Goal: Task Accomplishment & Management: Use online tool/utility

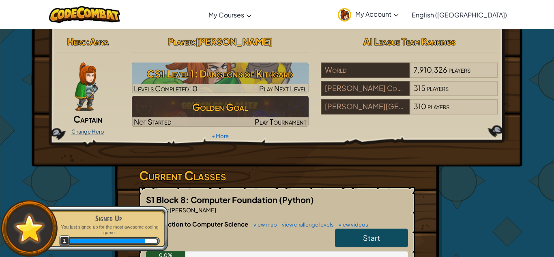
click at [90, 133] on link "Change Hero" at bounding box center [87, 131] width 33 height 6
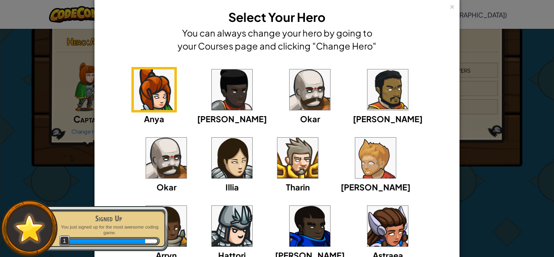
scroll to position [28, 0]
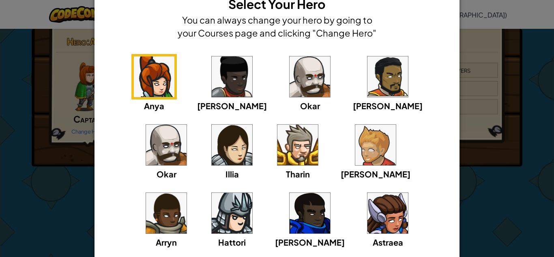
click at [212, 138] on img at bounding box center [232, 145] width 41 height 41
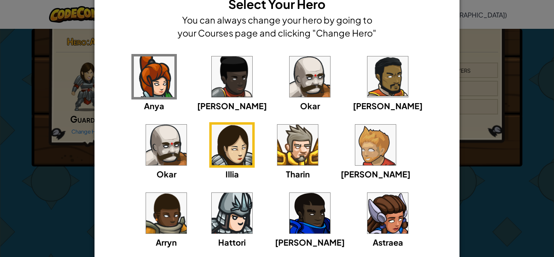
click at [147, 86] on img at bounding box center [154, 76] width 41 height 41
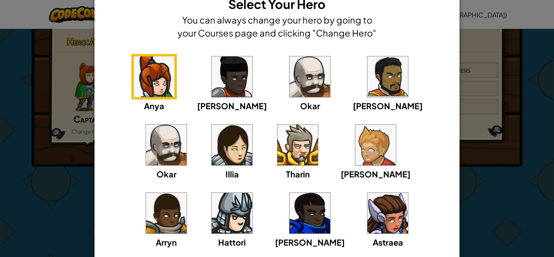
click at [212, 138] on img at bounding box center [232, 145] width 41 height 41
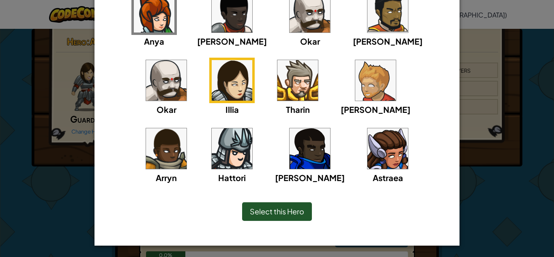
scroll to position [93, 0]
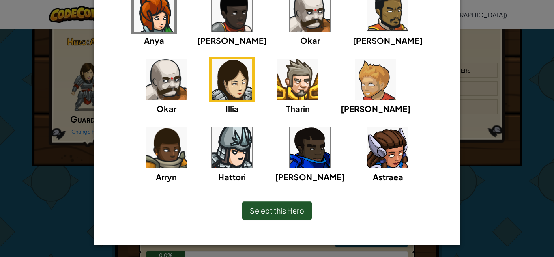
click at [142, 27] on img at bounding box center [154, 11] width 41 height 41
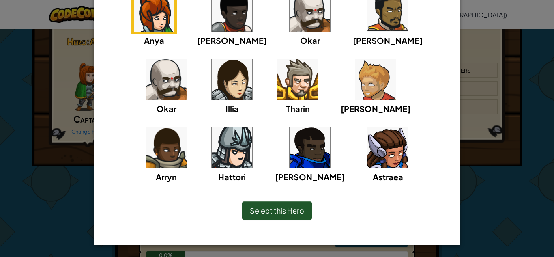
click at [267, 214] on span "Select this Hero" at bounding box center [277, 210] width 54 height 9
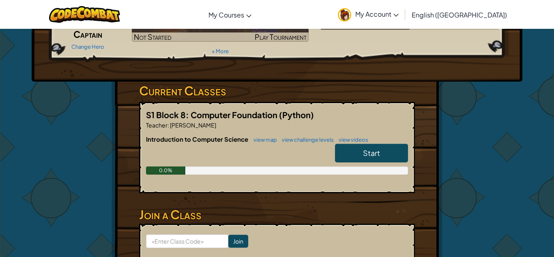
scroll to position [89, 0]
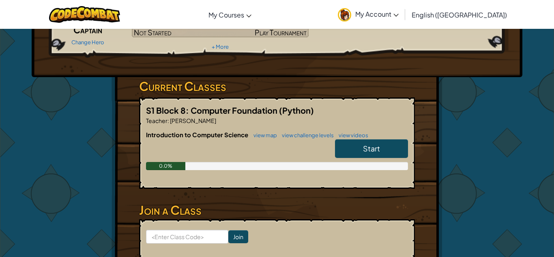
click at [366, 148] on span "Start" at bounding box center [371, 148] width 17 height 9
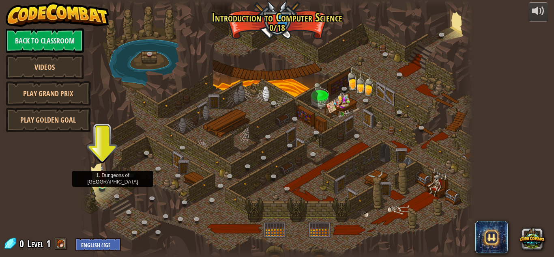
click at [103, 177] on img at bounding box center [102, 174] width 9 height 21
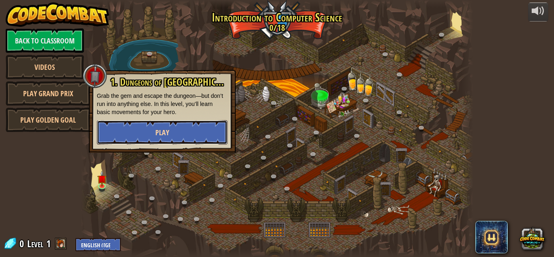
click at [140, 136] on button "Play" at bounding box center [162, 132] width 131 height 24
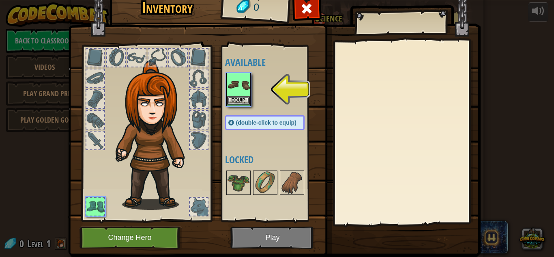
click at [238, 90] on img at bounding box center [238, 84] width 23 height 23
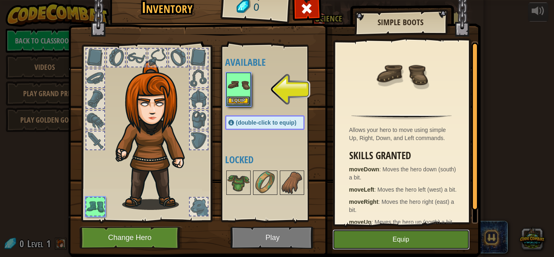
click at [387, 238] on button "Equip" at bounding box center [401, 239] width 137 height 20
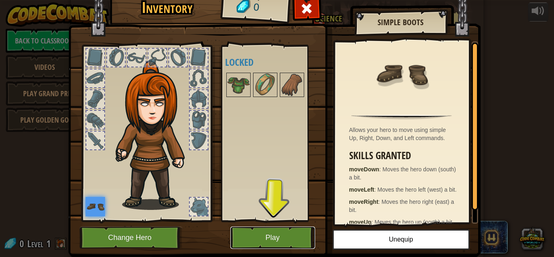
click at [251, 232] on button "Play" at bounding box center [272, 237] width 85 height 22
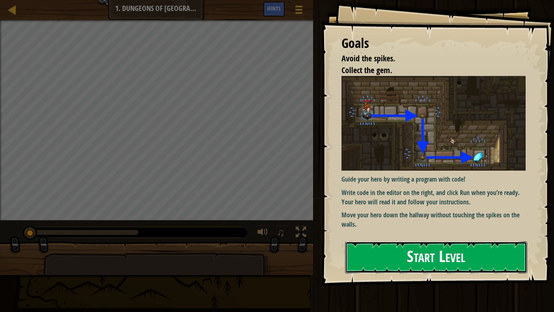
click at [466, 254] on button "Start Level" at bounding box center [436, 257] width 182 height 32
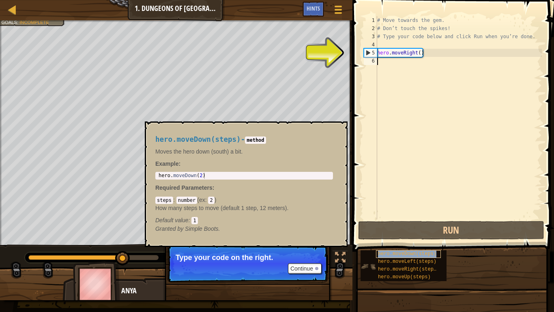
click at [424, 253] on span "hero.moveDown(steps)" at bounding box center [407, 254] width 58 height 6
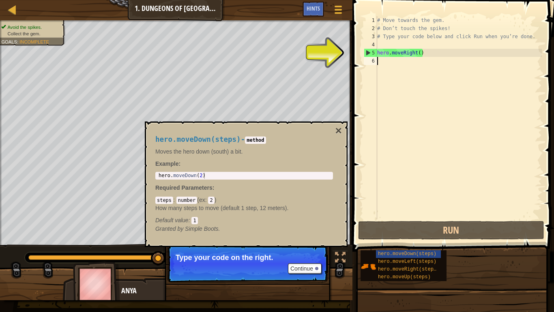
click at [386, 62] on div "# Move towards the gem. # Don’t touch the spikes! # Type your code below and cl…" at bounding box center [459, 125] width 166 height 219
click at [370, 52] on div "5" at bounding box center [370, 53] width 13 height 8
type textarea "hero.moveRight()"
click at [379, 61] on div "# Move towards the gem. # Don’t touch the spikes! # Type your code below and cl…" at bounding box center [459, 125] width 166 height 219
type textarea "h"
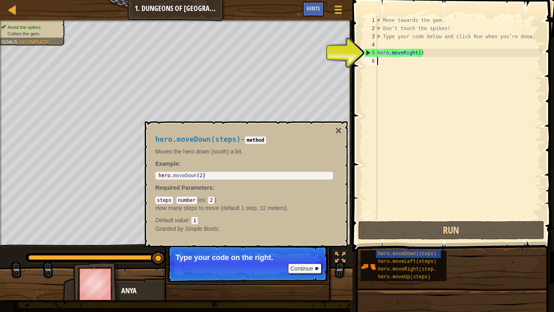
scroll to position [4, 0]
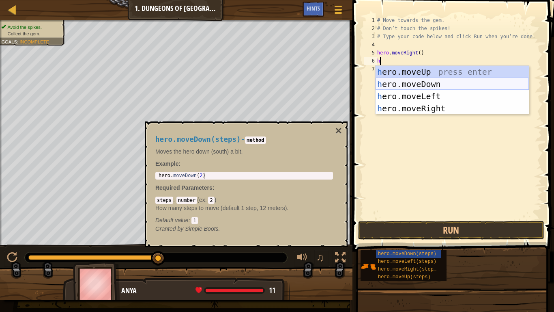
click at [400, 82] on div "h ero.moveUp press enter h ero.moveDown press enter h ero.moveLeft press enter …" at bounding box center [452, 102] width 153 height 73
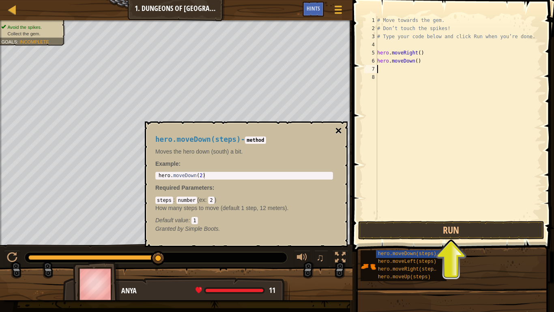
click at [337, 129] on button "×" at bounding box center [339, 130] width 6 height 11
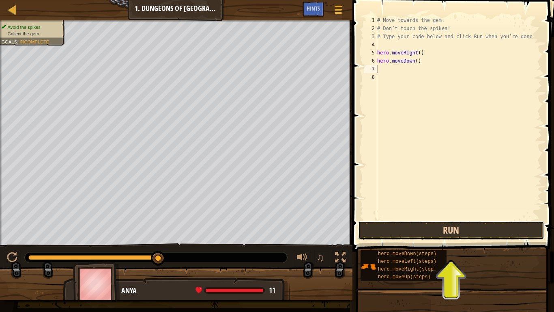
click at [456, 233] on button "Run" at bounding box center [451, 230] width 186 height 19
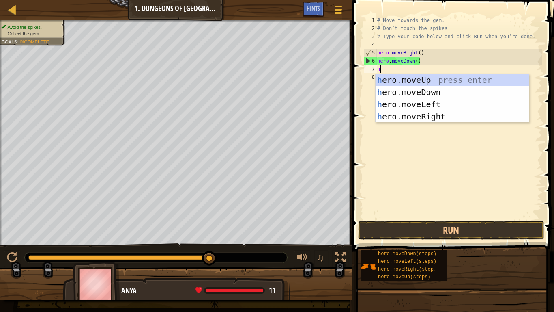
type textarea "her"
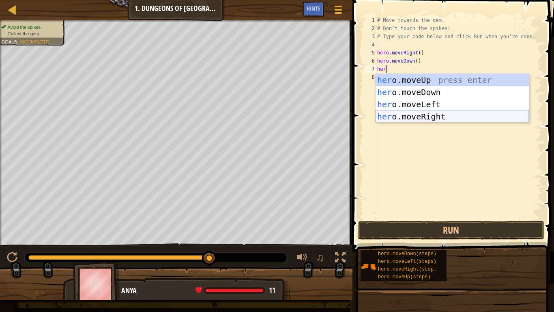
click at [427, 115] on div "her o.moveUp press enter her o.moveDown press enter her o.moveLeft press enter …" at bounding box center [452, 110] width 153 height 73
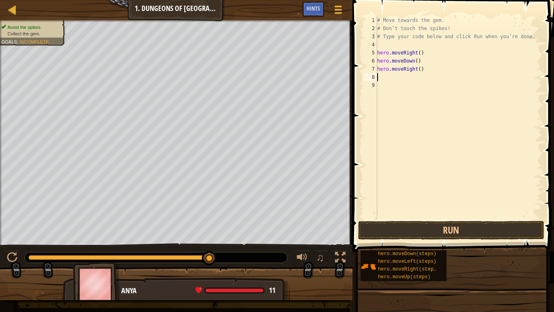
scroll to position [4, 0]
click at [431, 232] on button "Run" at bounding box center [451, 230] width 186 height 19
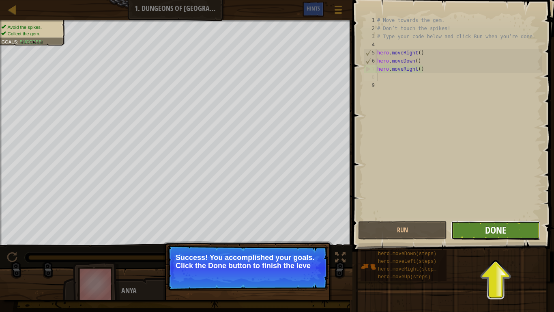
click at [505, 227] on span "Done" at bounding box center [495, 229] width 21 height 13
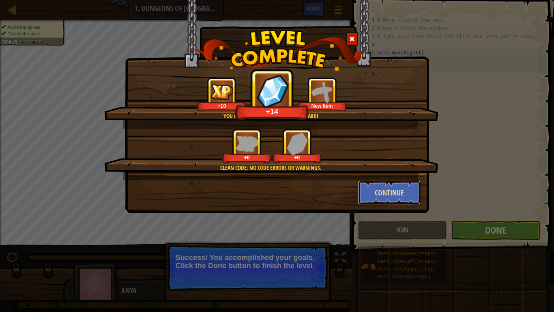
click at [378, 186] on button "Continue" at bounding box center [389, 192] width 63 height 24
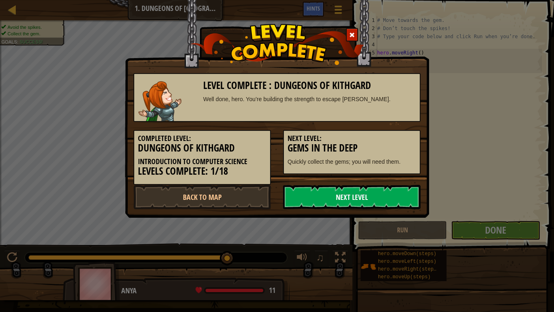
click at [370, 195] on link "Next Level" at bounding box center [352, 197] width 138 height 24
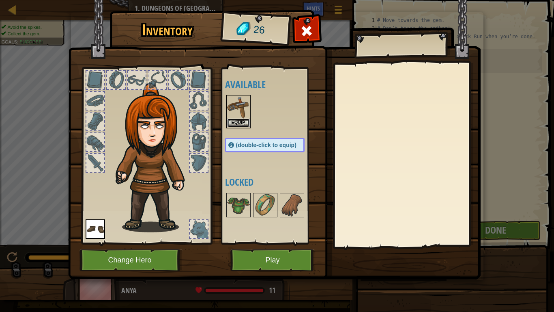
click at [231, 119] on button "Equip" at bounding box center [238, 122] width 23 height 9
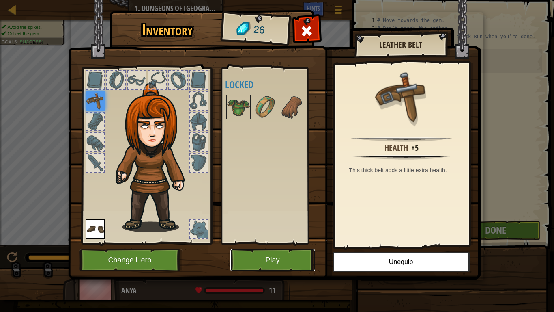
click at [294, 256] on button "Play" at bounding box center [272, 260] width 85 height 22
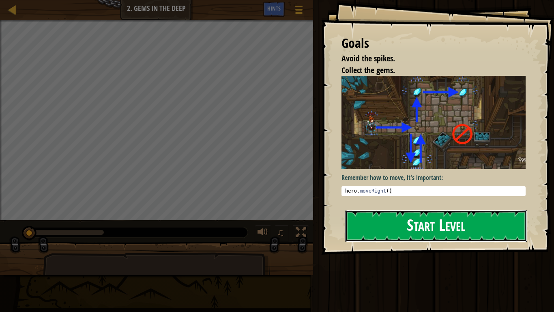
click at [380, 216] on button "Start Level" at bounding box center [436, 226] width 182 height 32
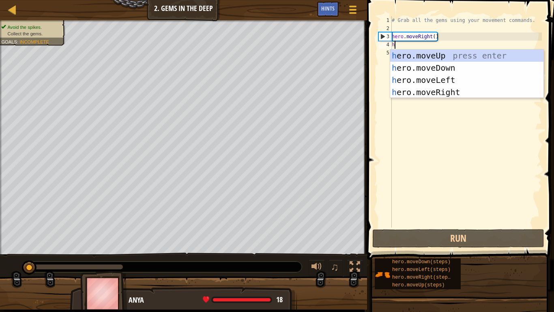
scroll to position [4, 0]
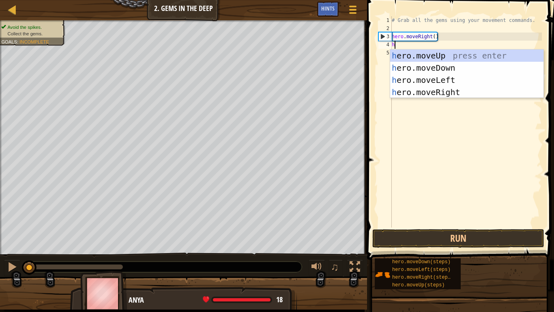
type textarea "her"
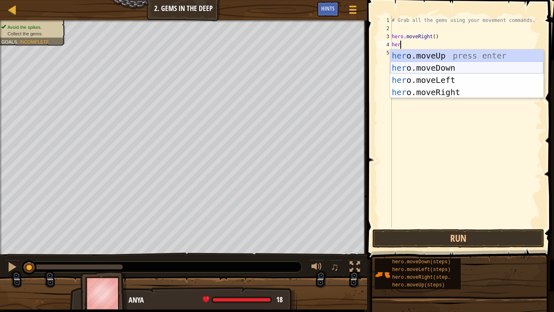
click at [427, 65] on div "her o.moveUp press enter her o.moveDown press enter her o.moveLeft press enter …" at bounding box center [466, 85] width 153 height 73
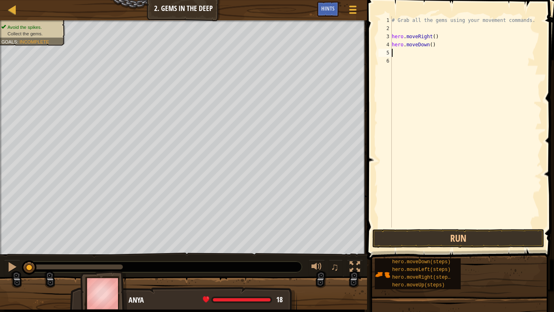
scroll to position [4, 0]
type textarea "h"
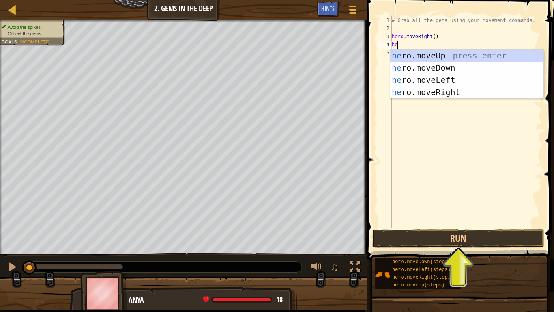
type textarea "her"
click at [432, 56] on div "her o.moveUp press enter her o.moveDown press enter her o.moveLeft press enter …" at bounding box center [466, 85] width 153 height 73
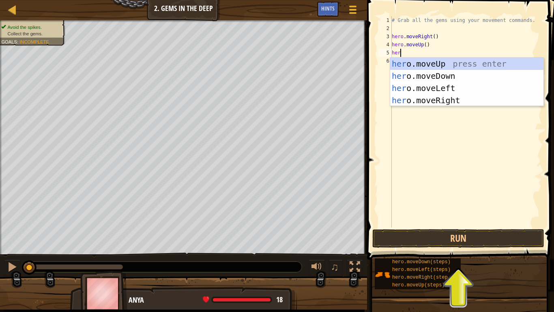
type textarea "hero"
click at [441, 99] on div "hero .moveUp press enter hero .moveDown press enter hero .moveLeft press enter …" at bounding box center [466, 94] width 153 height 73
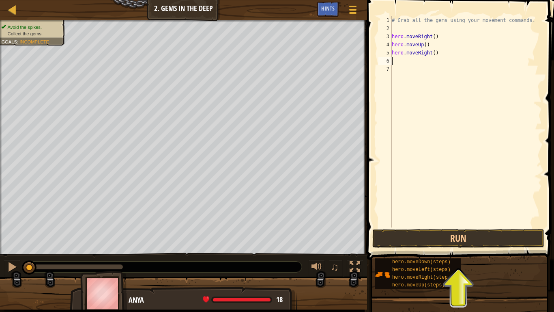
scroll to position [4, 0]
type textarea "h"
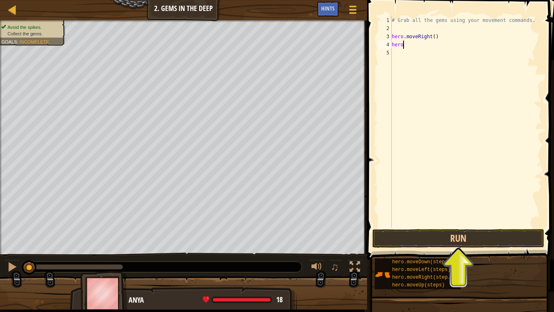
type textarea "hero."
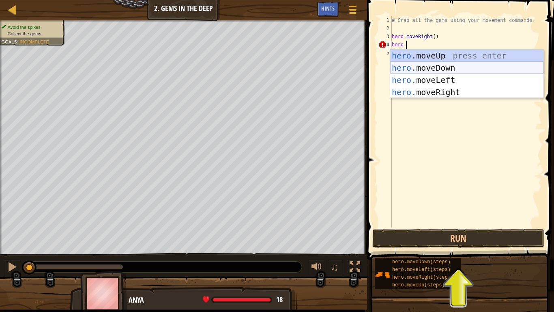
click at [455, 64] on div "hero. moveUp press enter hero. moveDown press enter hero. moveLeft press enter …" at bounding box center [466, 85] width 153 height 73
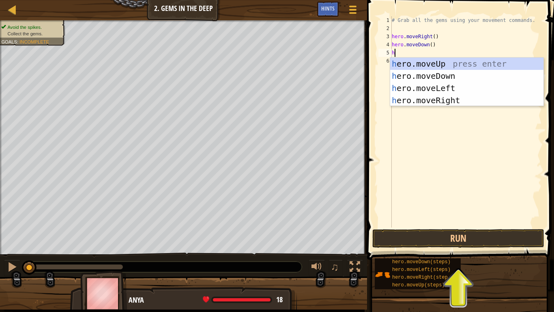
type textarea "her"
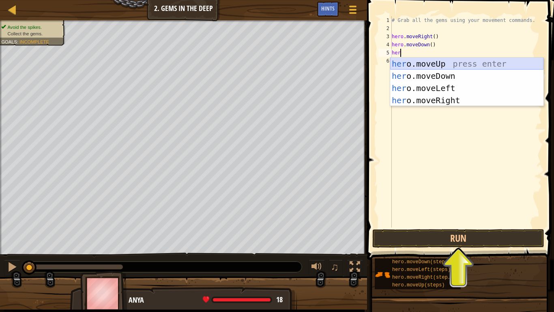
click at [441, 62] on div "her o.moveUp press enter her o.moveDown press enter her o.moveLeft press enter …" at bounding box center [466, 94] width 153 height 73
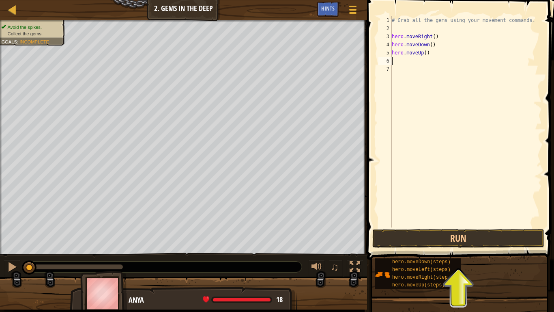
scroll to position [4, 0]
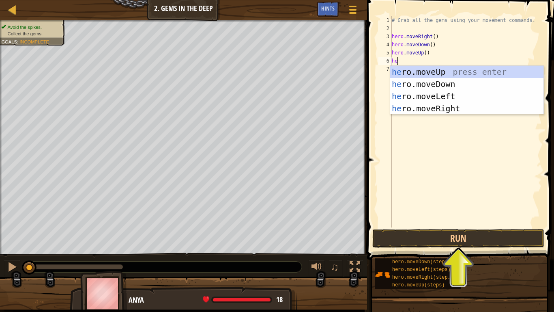
type textarea "her"
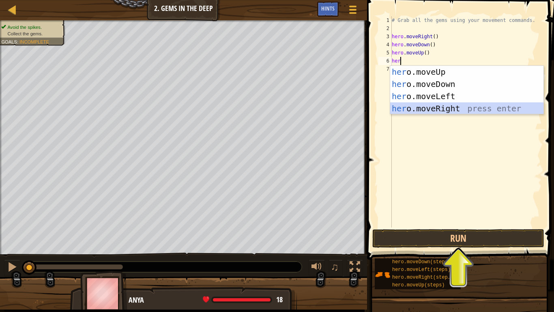
click at [443, 107] on div "her o.moveUp press enter her o.moveDown press enter her o.moveLeft press enter …" at bounding box center [466, 102] width 153 height 73
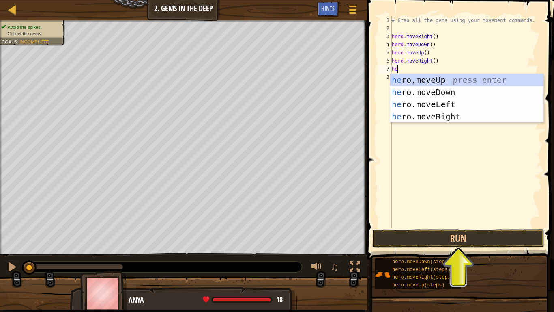
type textarea "her"
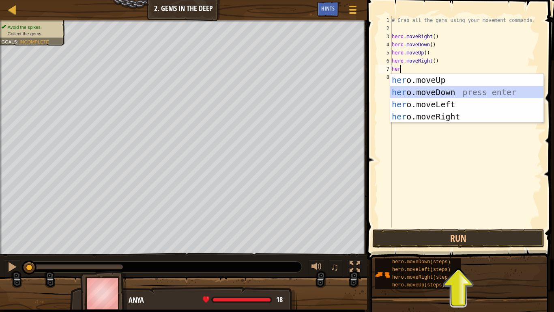
click at [454, 92] on div "her o.moveUp press enter her o.moveDown press enter her o.moveLeft press enter …" at bounding box center [466, 110] width 153 height 73
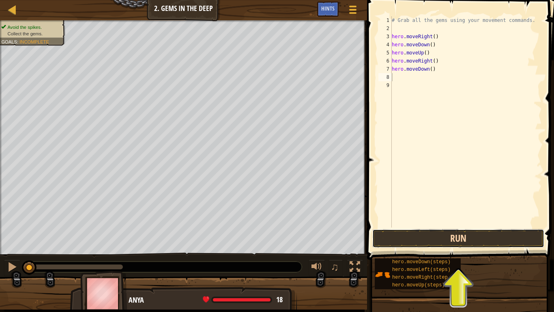
click at [436, 233] on button "Run" at bounding box center [458, 238] width 172 height 19
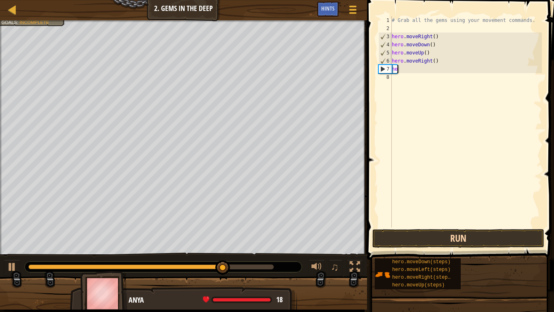
type textarea "h"
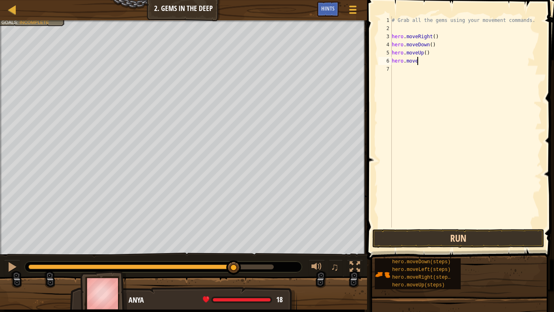
type textarea "hero.moveu"
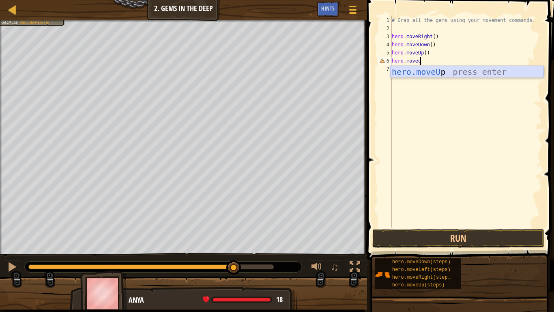
click at [434, 69] on div "hero.moveU p press enter" at bounding box center [466, 84] width 153 height 37
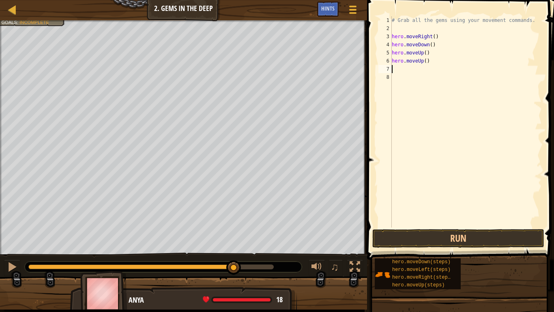
scroll to position [4, 0]
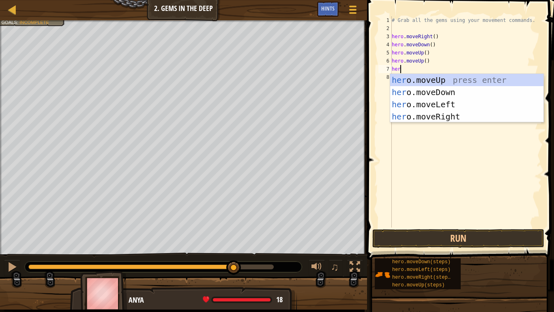
type textarea "hero"
click at [442, 114] on div "hero .moveUp press enter hero .moveDown press enter hero .moveLeft press enter …" at bounding box center [466, 110] width 153 height 73
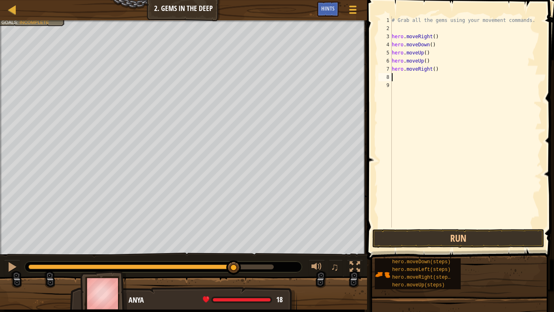
scroll to position [4, 0]
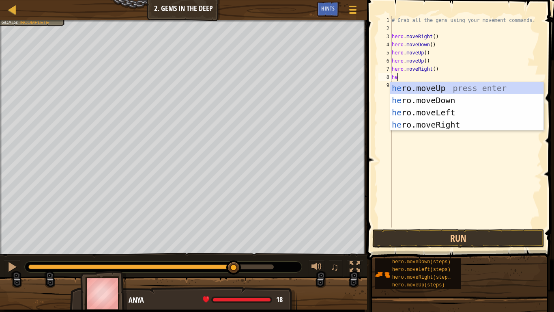
type textarea "her"
click at [447, 98] on div "her o.moveUp press enter her o.moveDown press enter her o.moveLeft press enter …" at bounding box center [466, 118] width 153 height 73
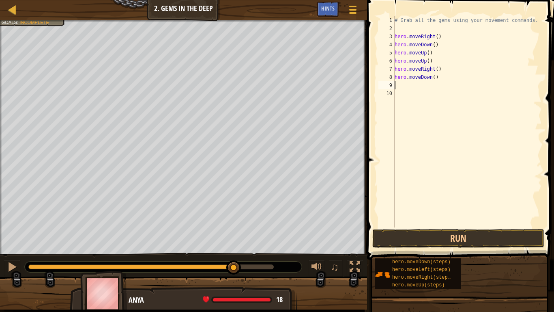
scroll to position [4, 0]
click at [429, 236] on button "Run" at bounding box center [458, 238] width 172 height 19
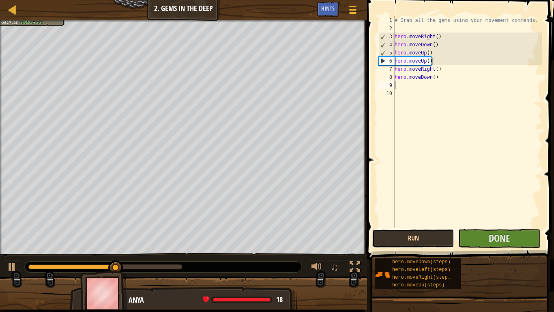
click at [429, 236] on button "Run" at bounding box center [413, 238] width 82 height 19
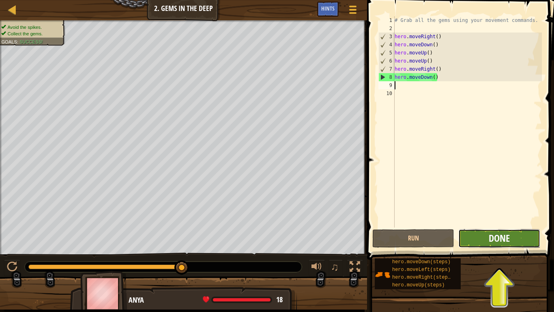
click at [497, 236] on span "Done" at bounding box center [499, 237] width 21 height 13
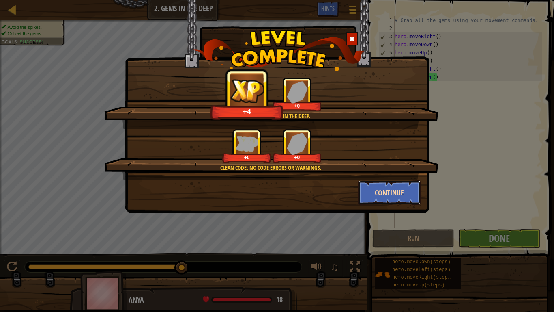
click at [377, 197] on button "Continue" at bounding box center [389, 192] width 63 height 24
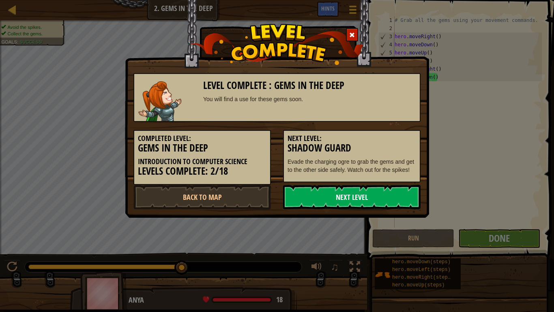
click at [357, 202] on link "Next Level" at bounding box center [352, 197] width 138 height 24
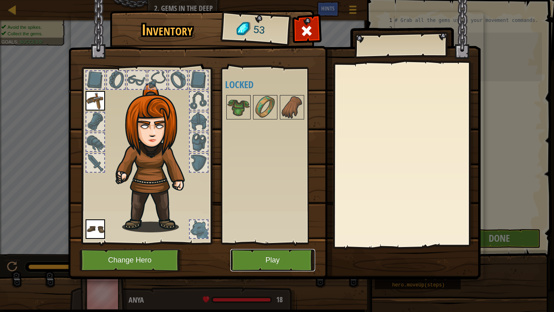
click at [285, 256] on button "Play" at bounding box center [272, 260] width 85 height 22
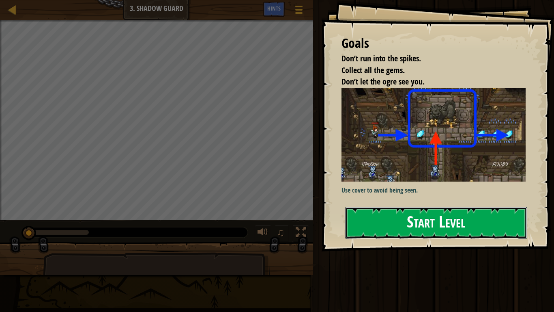
click at [388, 213] on button "Start Level" at bounding box center [436, 222] width 182 height 32
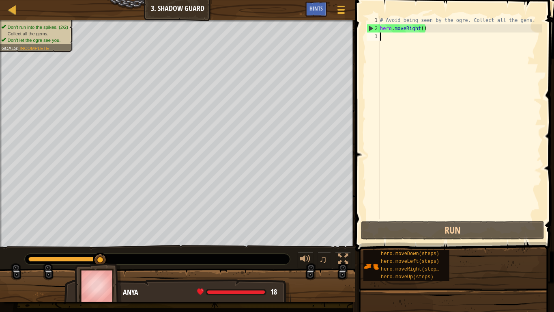
scroll to position [4, 0]
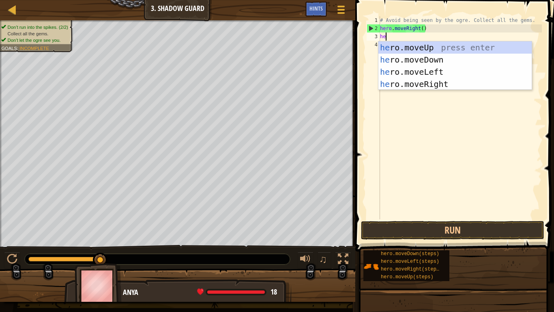
type textarea "her"
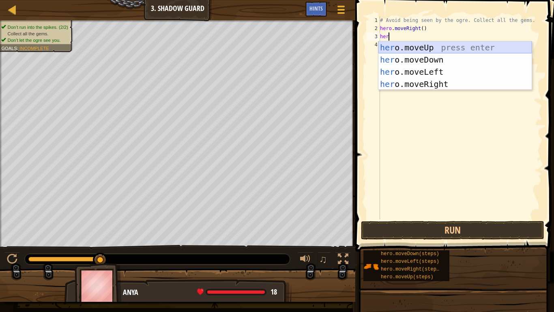
click at [437, 49] on div "her o.moveUp press enter her o.moveDown press enter her o.moveLeft press enter …" at bounding box center [455, 77] width 153 height 73
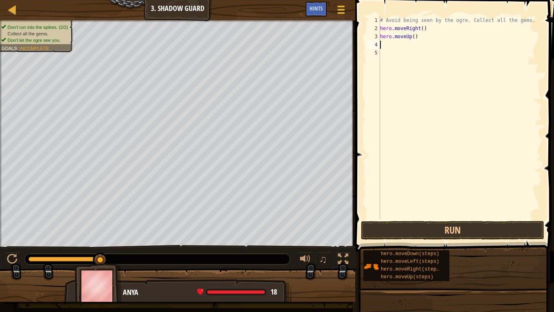
scroll to position [4, 0]
click at [437, 49] on div "# Avoid being seen by the ogre. Collect all the gems. hero . moveRight ( ) hero…" at bounding box center [460, 125] width 163 height 219
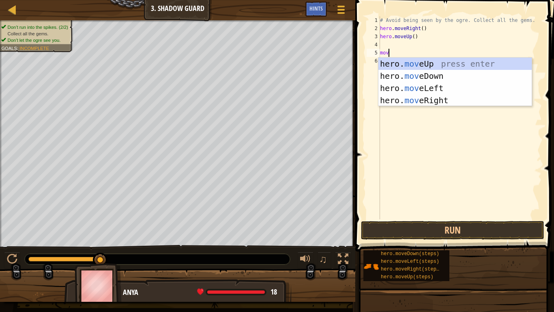
type textarea "move"
click at [449, 100] on div "hero. move Up press enter hero. move Down press enter hero. move Left press ent…" at bounding box center [455, 94] width 153 height 73
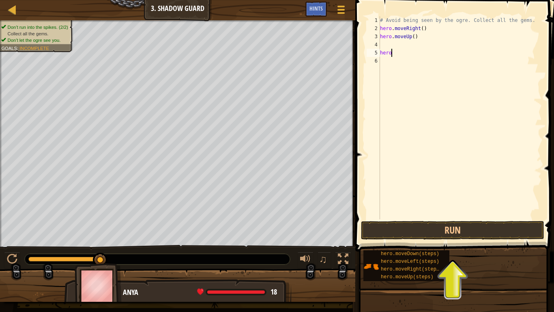
type textarea "h"
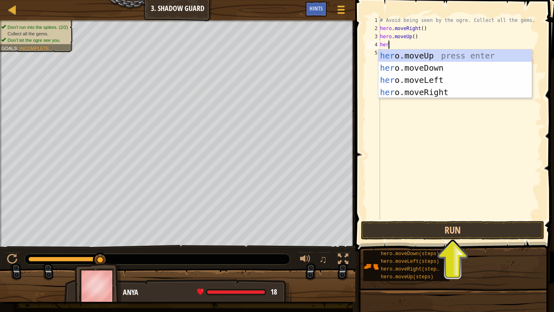
type textarea "hero"
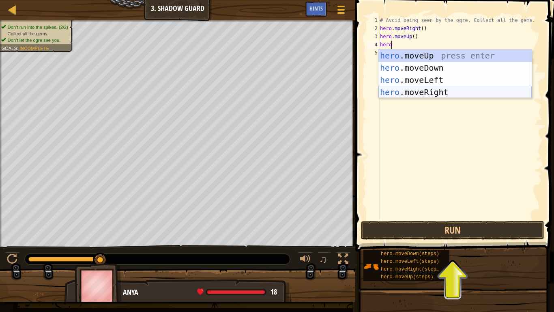
click at [430, 92] on div "hero .moveUp press enter hero .moveDown press enter hero .moveLeft press enter …" at bounding box center [455, 85] width 153 height 73
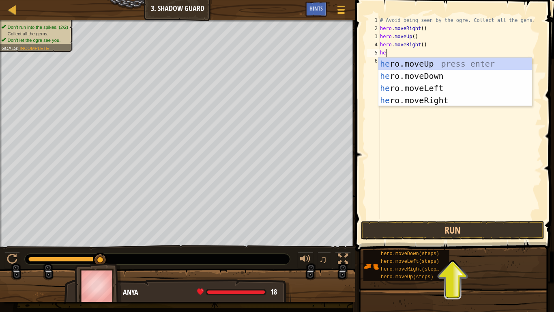
type textarea "hero"
click at [441, 79] on div "hero .moveUp press enter hero .moveDown press enter hero .moveLeft press enter …" at bounding box center [455, 94] width 153 height 73
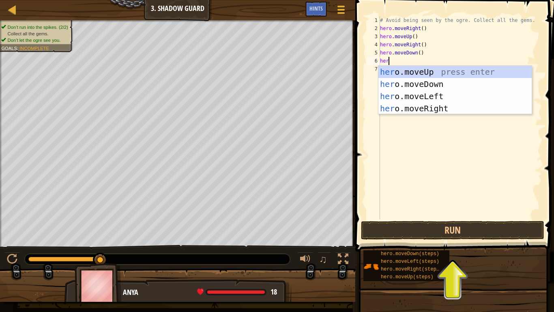
type textarea "hero"
click at [436, 110] on div "hero .moveUp press enter hero .moveDown press enter hero .moveLeft press enter …" at bounding box center [455, 102] width 153 height 73
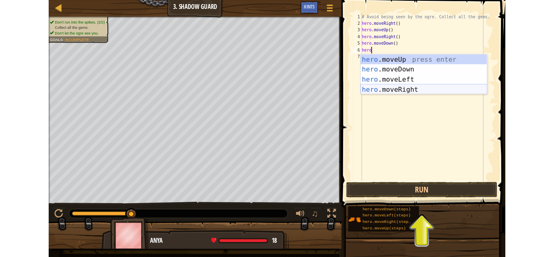
scroll to position [4, 0]
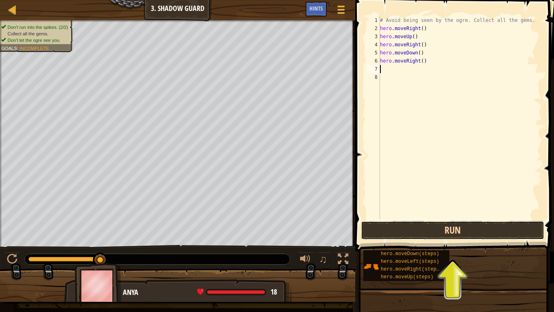
click at [442, 233] on button "Run" at bounding box center [452, 230] width 183 height 19
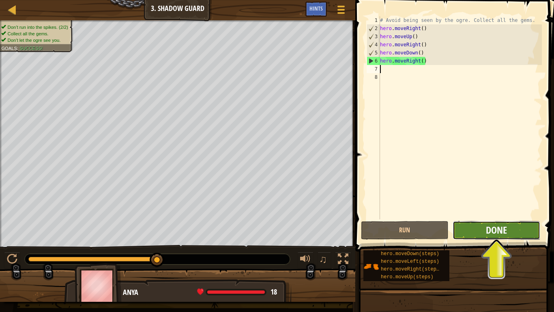
click at [487, 228] on span "Done" at bounding box center [496, 229] width 21 height 13
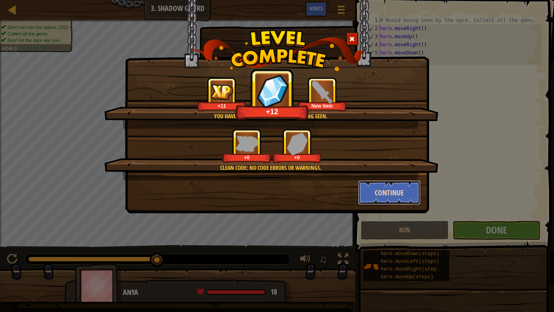
click at [404, 198] on button "Continue" at bounding box center [389, 192] width 63 height 24
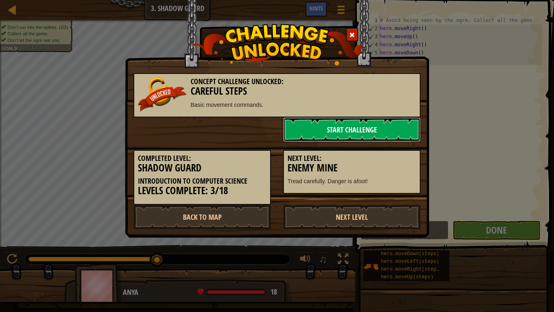
click at [328, 130] on link "Start Challenge" at bounding box center [352, 129] width 138 height 24
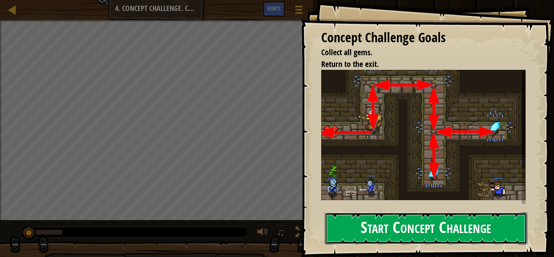
click at [421, 217] on button "Start Concept Challenge" at bounding box center [426, 228] width 202 height 32
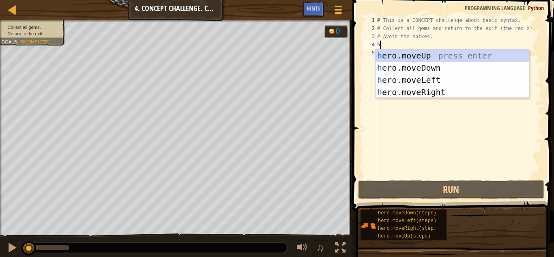
scroll to position [4, 0]
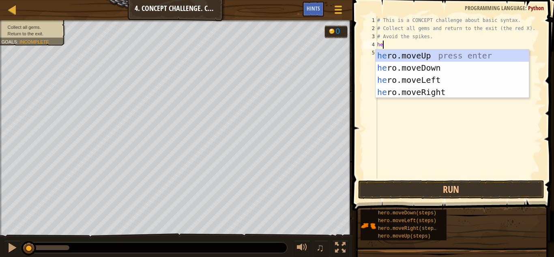
type textarea "her"
click at [418, 54] on div "her o.moveUp press enter her o.moveDown press enter her o.moveLeft press enter …" at bounding box center [452, 85] width 153 height 73
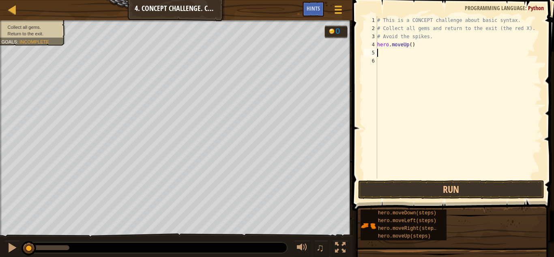
scroll to position [4, 0]
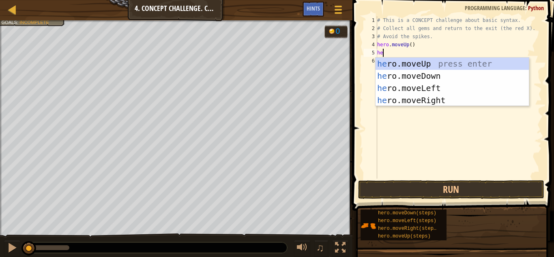
type textarea "her"
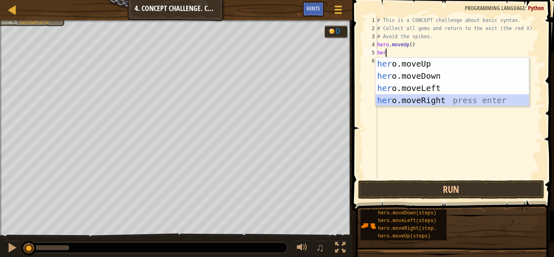
click at [434, 99] on div "her o.moveUp press enter her o.moveDown press enter her o.moveLeft press enter …" at bounding box center [452, 94] width 153 height 73
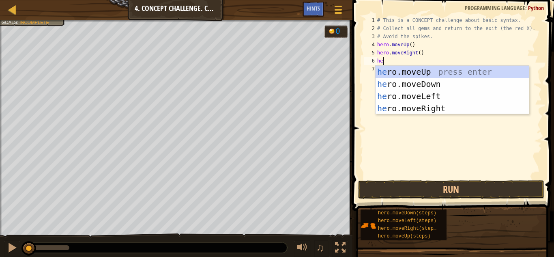
type textarea "her"
click at [452, 82] on div "her o.moveUp press enter her o.moveDown press enter her o.moveLeft press enter …" at bounding box center [452, 102] width 153 height 73
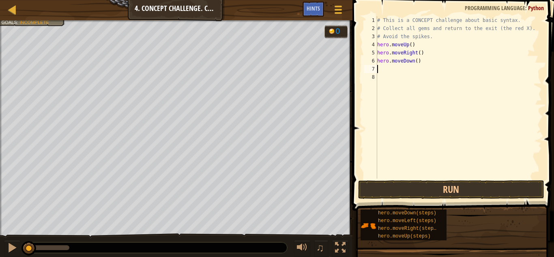
scroll to position [4, 0]
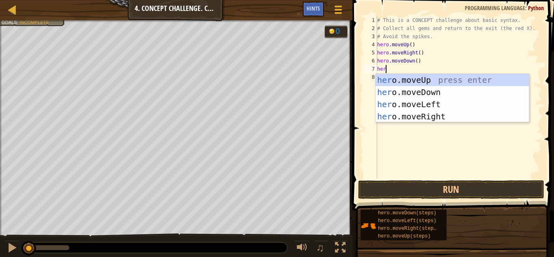
type textarea "hero"
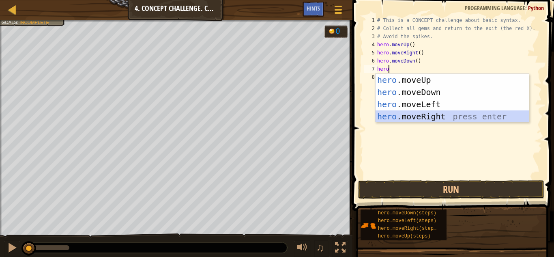
click at [439, 114] on div "hero .moveUp press enter hero .moveDown press enter hero .moveLeft press enter …" at bounding box center [452, 110] width 153 height 73
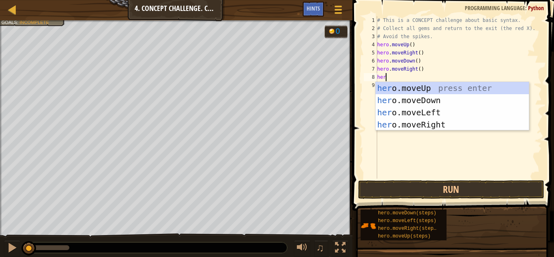
type textarea "hero"
click at [444, 112] on div "hero .moveUp press enter hero .moveDown press enter hero .moveLeft press enter …" at bounding box center [452, 118] width 153 height 73
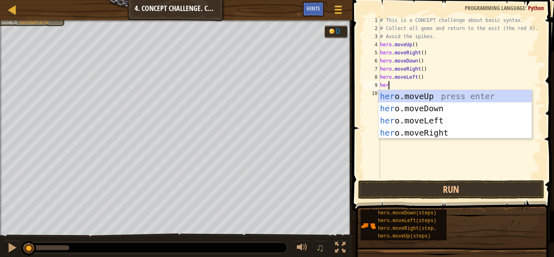
type textarea "hero"
click at [416, 105] on div "hero .moveUp press enter hero .moveDown press enter hero .moveLeft press enter …" at bounding box center [455, 126] width 153 height 73
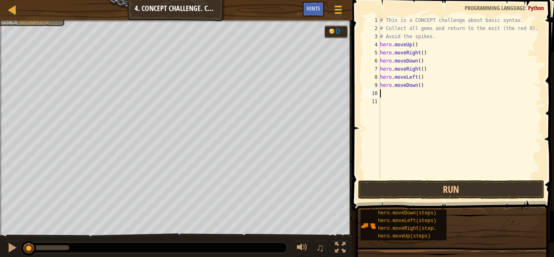
scroll to position [4, 0]
click at [437, 185] on button "Run" at bounding box center [451, 189] width 186 height 19
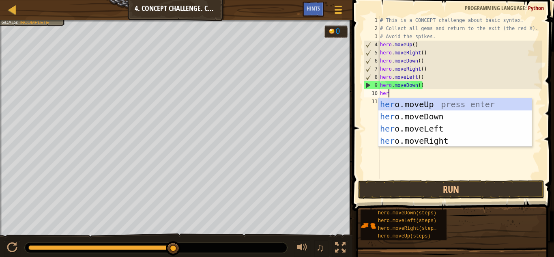
type textarea "hero"
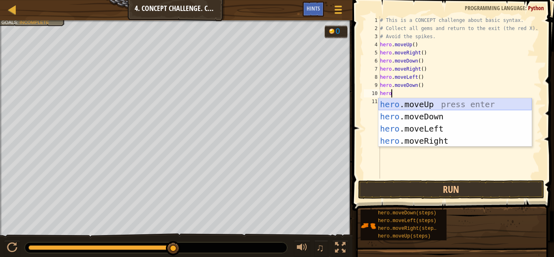
click at [433, 105] on div "hero .moveUp press enter hero .moveDown press enter hero .moveLeft press enter …" at bounding box center [455, 134] width 153 height 73
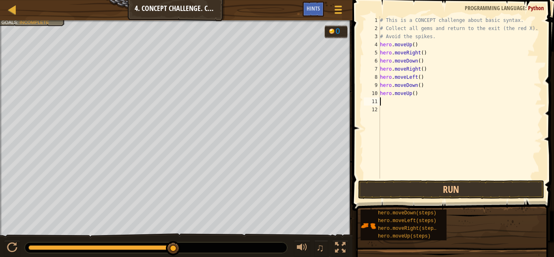
scroll to position [4, 0]
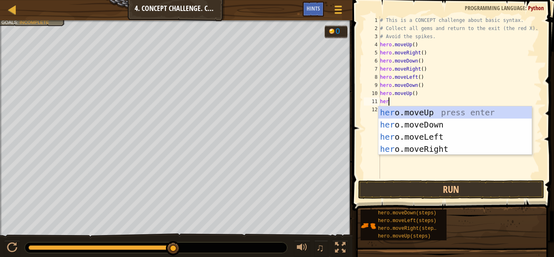
type textarea "hero"
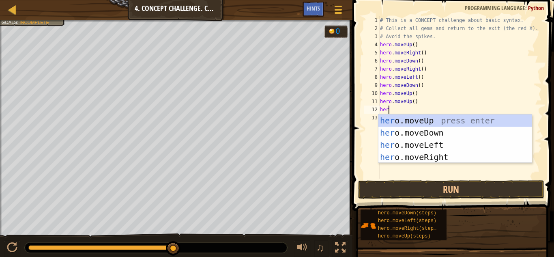
type textarea "hero"
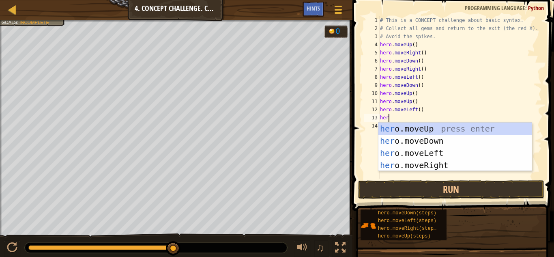
type textarea "hero"
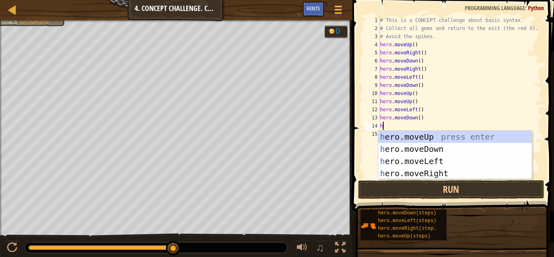
type textarea "her"
click at [445, 157] on div "her o.moveUp press enter her o.moveDown press enter her o.moveLeft press enter …" at bounding box center [455, 167] width 153 height 73
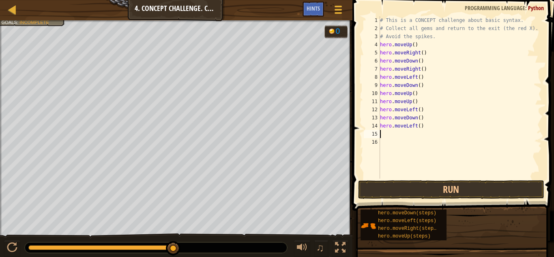
scroll to position [4, 0]
click at [434, 187] on button "Run" at bounding box center [451, 189] width 186 height 19
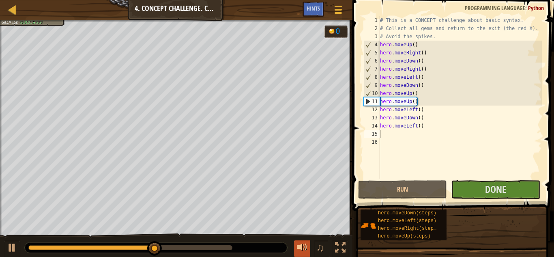
click at [302, 248] on div at bounding box center [302, 247] width 11 height 11
click at [319, 250] on span "♫" at bounding box center [320, 247] width 8 height 12
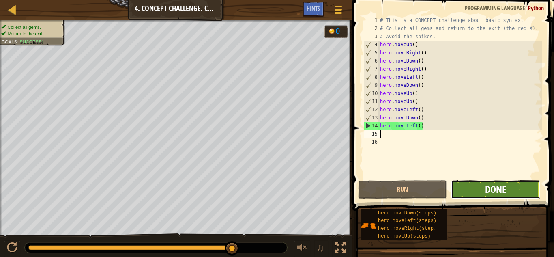
click at [505, 185] on span "Done" at bounding box center [495, 189] width 21 height 13
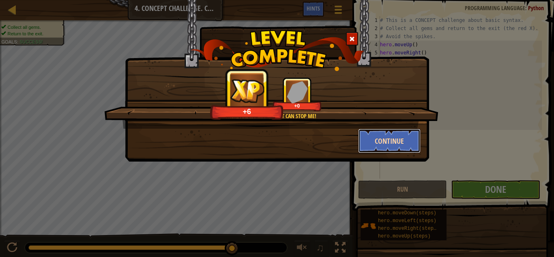
click at [406, 135] on button "Continue" at bounding box center [389, 141] width 63 height 24
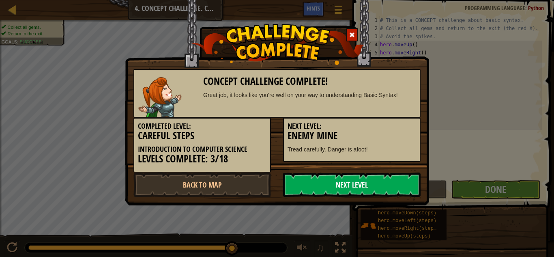
click at [314, 177] on link "Next Level" at bounding box center [352, 184] width 138 height 24
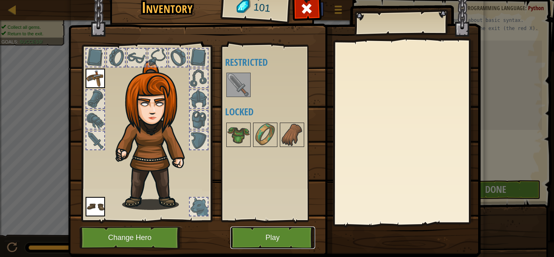
click at [267, 240] on button "Play" at bounding box center [272, 237] width 85 height 22
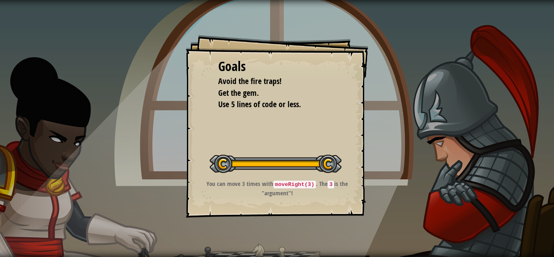
click at [261, 146] on div "Goals Avoid the fire traps! Get the gem. Use 5 lines of code or less. Start Lev…" at bounding box center [277, 126] width 183 height 183
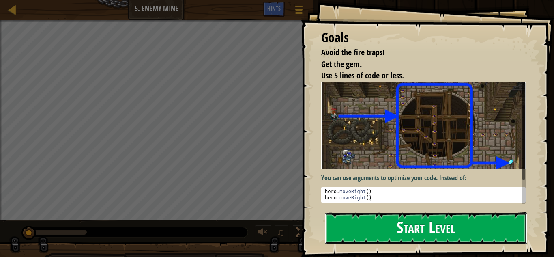
click at [387, 227] on button "Start Level" at bounding box center [426, 228] width 202 height 32
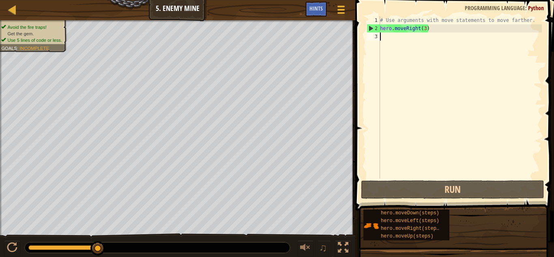
type textarea "h"
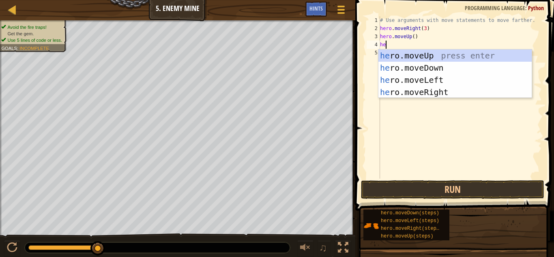
type textarea "her"
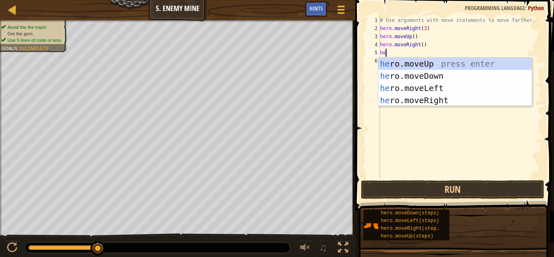
type textarea "her"
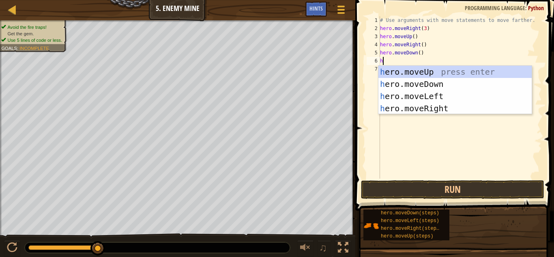
type textarea "her"
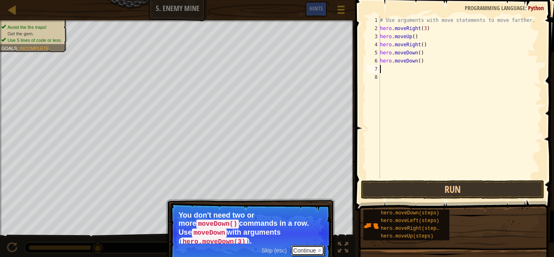
click at [307, 246] on button "Continue" at bounding box center [308, 250] width 34 height 11
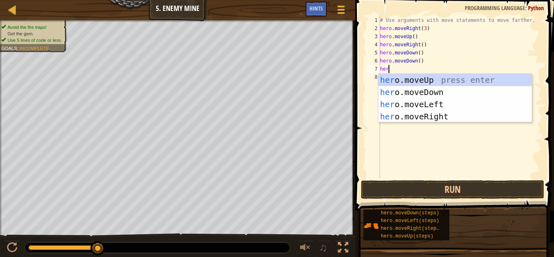
type textarea "hero"
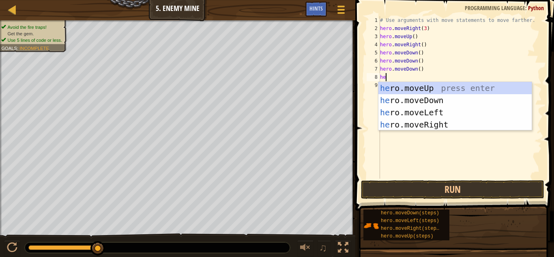
type textarea "her"
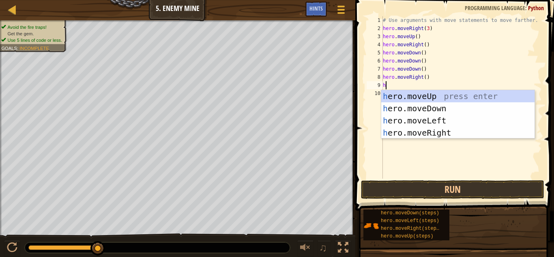
type textarea "her"
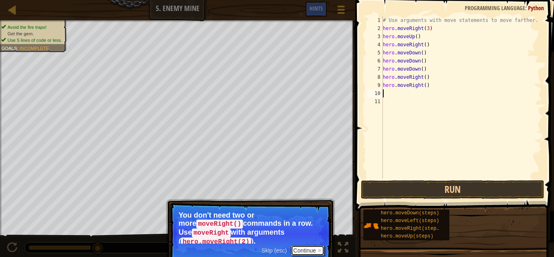
click at [308, 249] on button "Continue" at bounding box center [308, 250] width 34 height 11
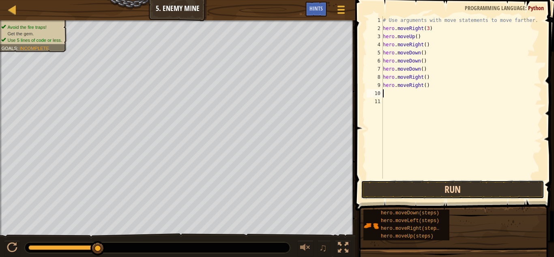
click at [469, 185] on button "Run" at bounding box center [452, 189] width 183 height 19
